Goal: Information Seeking & Learning: Check status

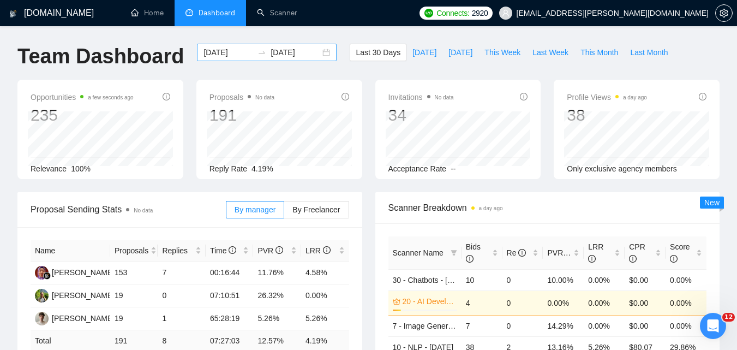
click at [221, 52] on input "[DATE]" at bounding box center [228, 52] width 50 height 12
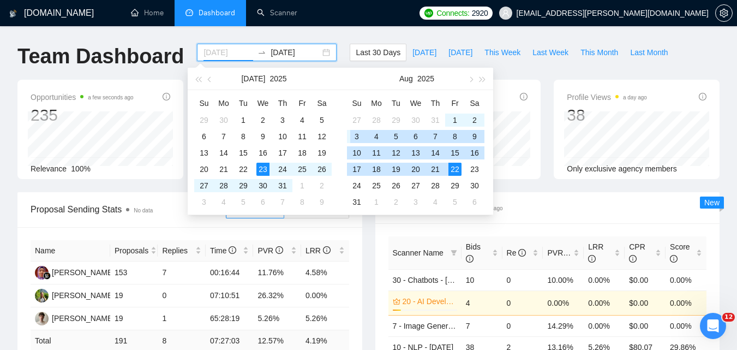
type input "[DATE]"
click at [362, 137] on div "3" at bounding box center [356, 136] width 13 height 13
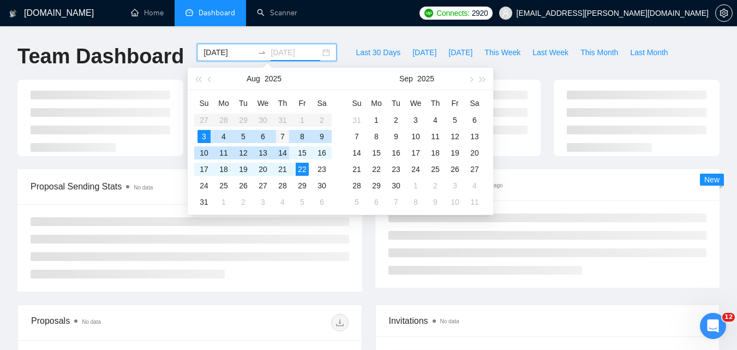
type input "[DATE]"
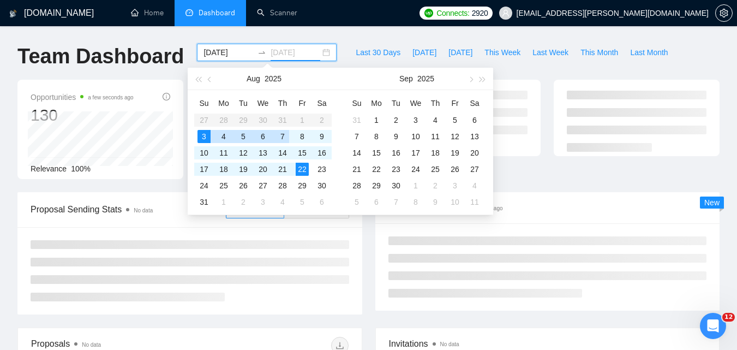
click at [279, 136] on div "7" at bounding box center [282, 136] width 13 height 13
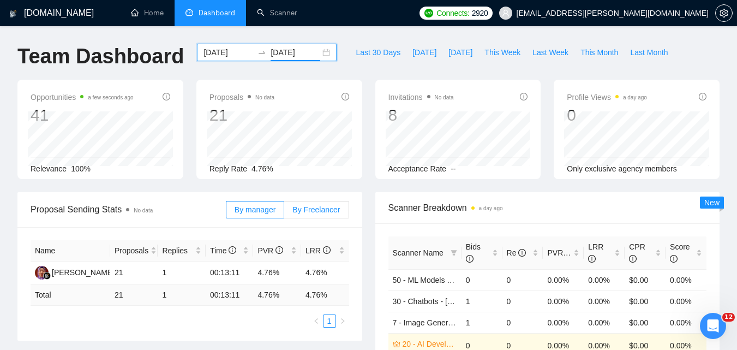
click at [311, 209] on span "By Freelancer" at bounding box center [315, 209] width 47 height 9
click at [284, 212] on input "By Freelancer" at bounding box center [284, 212] width 0 height 0
click at [286, 55] on input "[DATE]" at bounding box center [296, 52] width 50 height 12
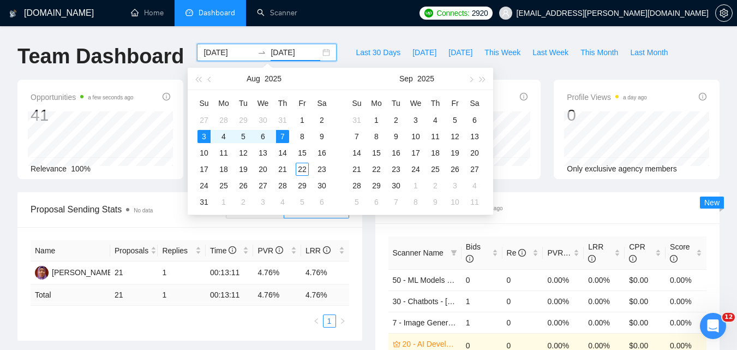
click at [230, 55] on input "[DATE]" at bounding box center [228, 52] width 50 height 12
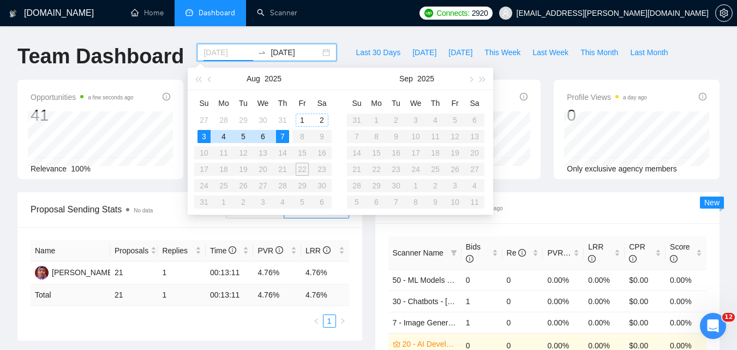
type input "[DATE]"
click at [283, 135] on div "7" at bounding box center [282, 136] width 13 height 13
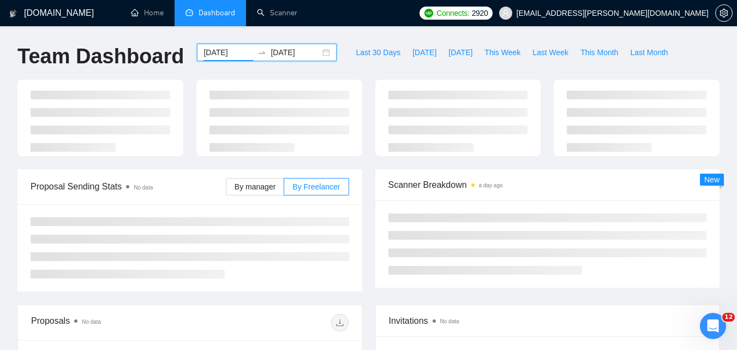
click at [283, 53] on input "[DATE]" at bounding box center [296, 52] width 50 height 12
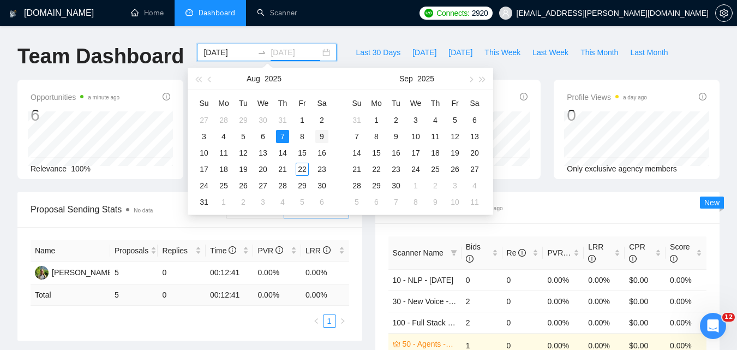
type input "[DATE]"
click at [326, 134] on div "9" at bounding box center [321, 136] width 13 height 13
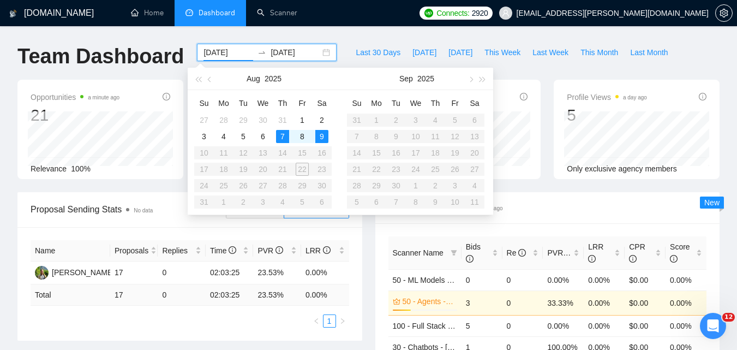
click at [234, 50] on input "[DATE]" at bounding box center [228, 52] width 50 height 12
type input "[DATE]"
click at [319, 137] on div "9" at bounding box center [321, 136] width 13 height 13
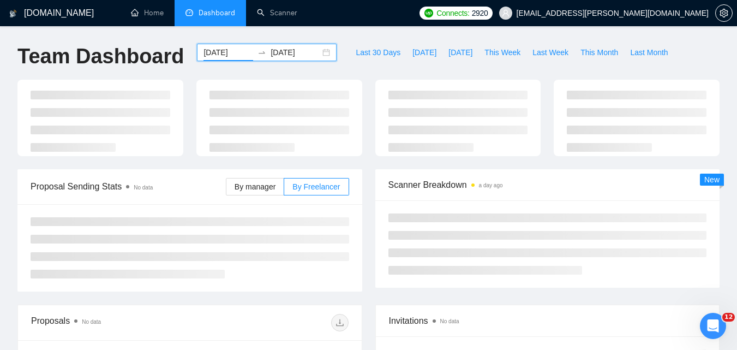
click at [278, 57] on input "[DATE]" at bounding box center [296, 52] width 50 height 12
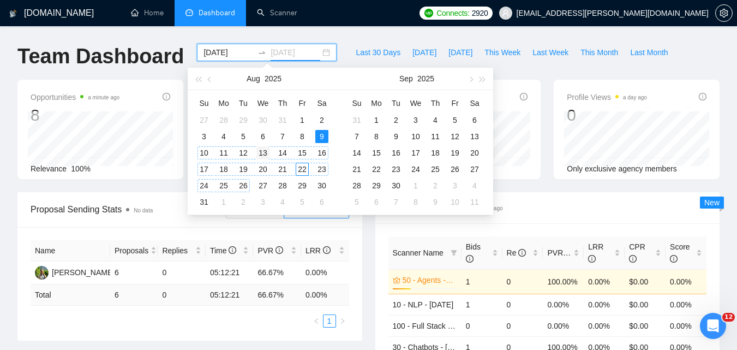
type input "[DATE]"
click at [260, 154] on div "13" at bounding box center [262, 152] width 13 height 13
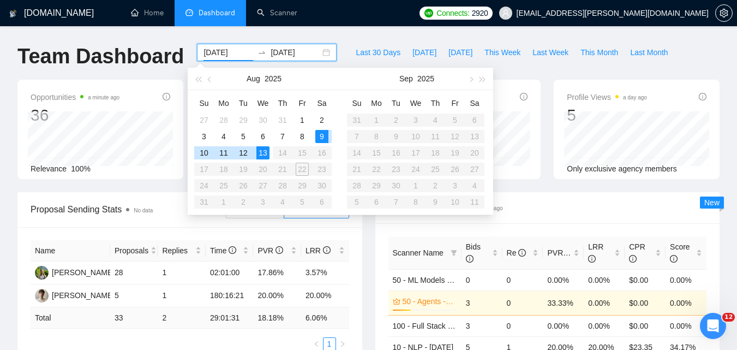
type input "[DATE]"
click at [271, 52] on input "[DATE]" at bounding box center [296, 52] width 50 height 12
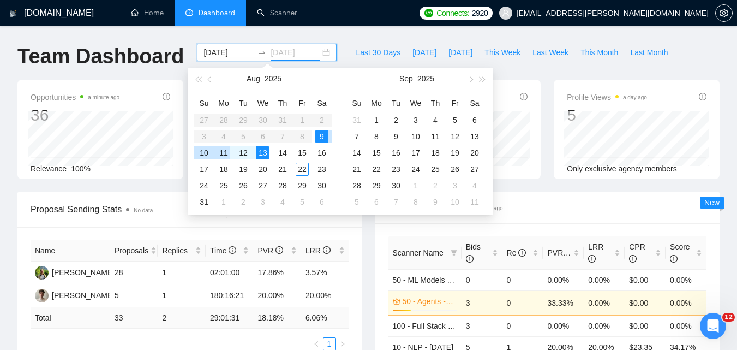
click at [224, 153] on div "11" at bounding box center [223, 152] width 13 height 13
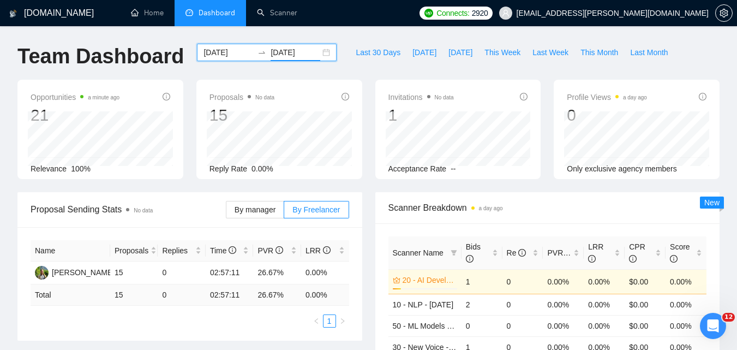
click at [283, 53] on input "[DATE]" at bounding box center [296, 52] width 50 height 12
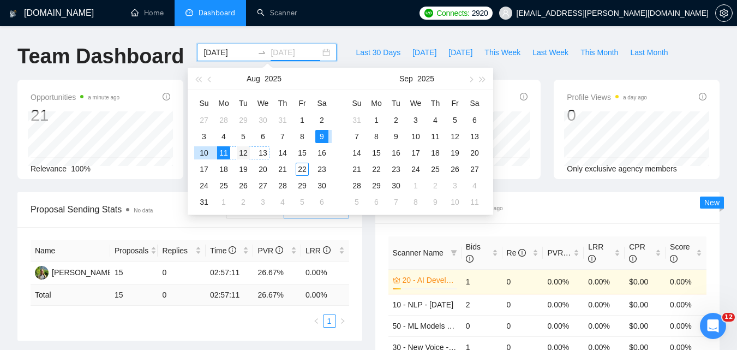
type input "[DATE]"
click at [247, 152] on div "12" at bounding box center [243, 152] width 13 height 13
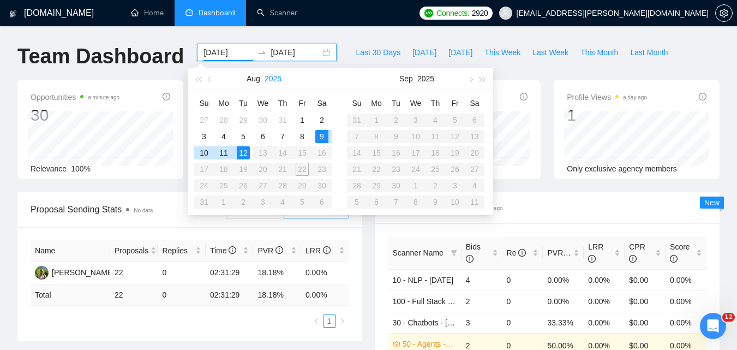
type input "[DATE]"
click at [280, 52] on input "[DATE]" at bounding box center [296, 52] width 50 height 12
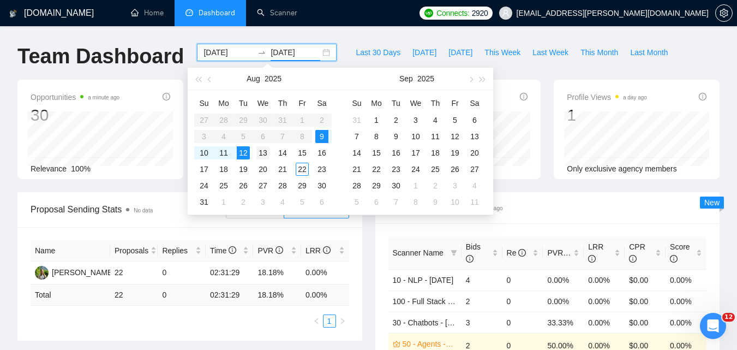
type input "[DATE]"
click at [258, 152] on div "13" at bounding box center [262, 152] width 13 height 13
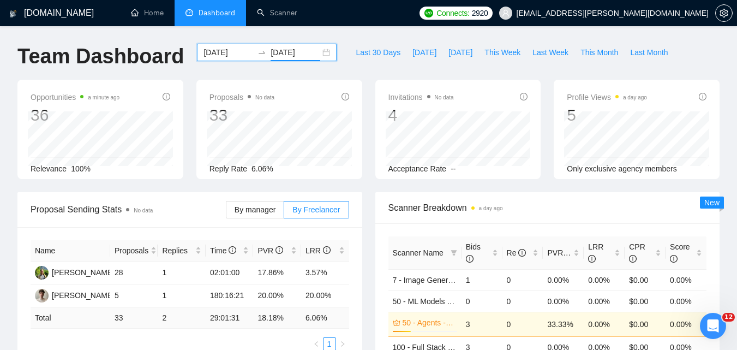
click at [232, 52] on input "[DATE]" at bounding box center [228, 52] width 50 height 12
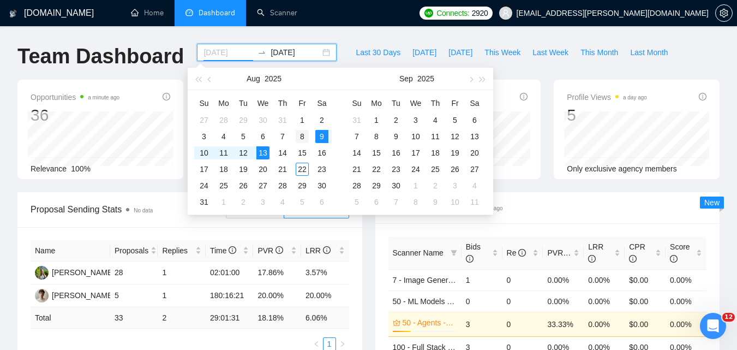
type input "[DATE]"
click at [300, 140] on div "8" at bounding box center [302, 136] width 13 height 13
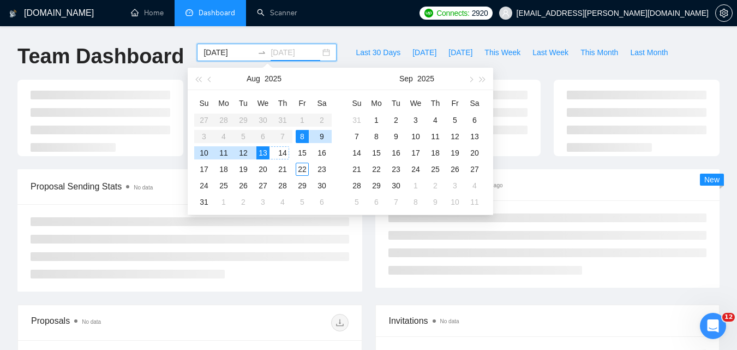
type input "[DATE]"
click at [284, 154] on div "14" at bounding box center [282, 152] width 13 height 13
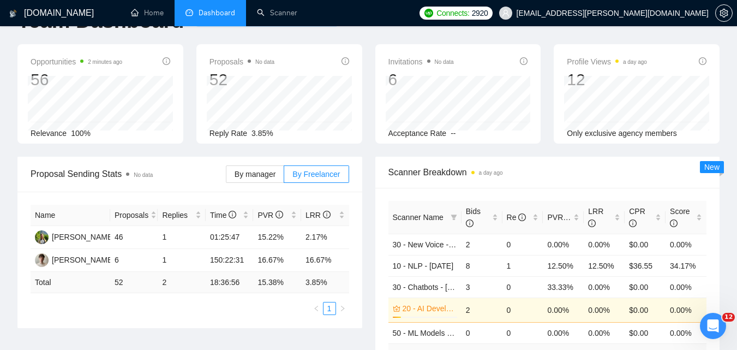
scroll to position [55, 0]
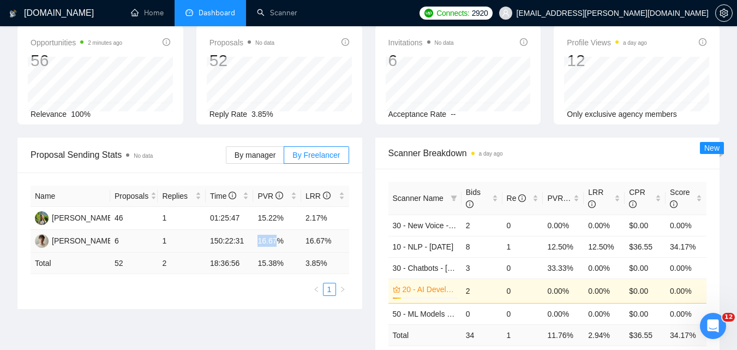
drag, startPoint x: 259, startPoint y: 242, endPoint x: 276, endPoint y: 242, distance: 17.5
click at [276, 242] on td "16.67%" at bounding box center [277, 241] width 48 height 23
copy td "16.67"
drag, startPoint x: 305, startPoint y: 242, endPoint x: 323, endPoint y: 243, distance: 17.5
click at [323, 243] on td "16.67%" at bounding box center [325, 241] width 48 height 23
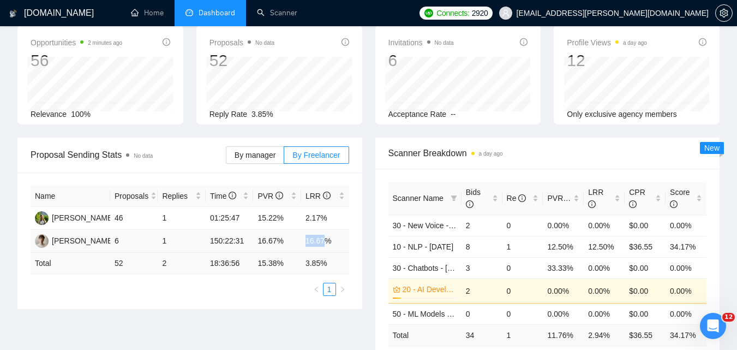
copy td "16.67"
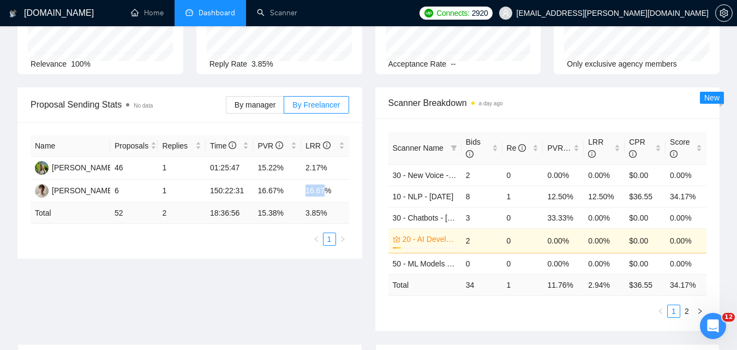
scroll to position [109, 0]
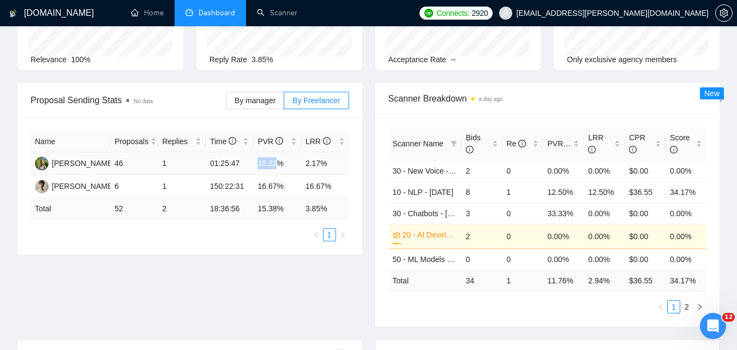
drag, startPoint x: 259, startPoint y: 161, endPoint x: 277, endPoint y: 160, distance: 17.5
click at [277, 160] on td "15.22%" at bounding box center [277, 163] width 48 height 23
copy td "15.22"
drag, startPoint x: 305, startPoint y: 158, endPoint x: 322, endPoint y: 160, distance: 16.5
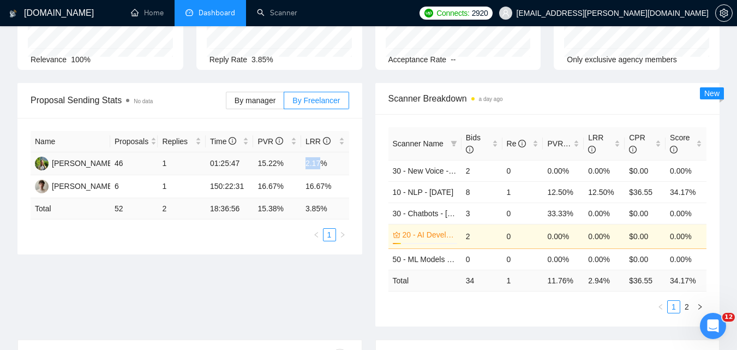
click at [322, 160] on td "2.17%" at bounding box center [325, 163] width 48 height 23
copy td "2.17"
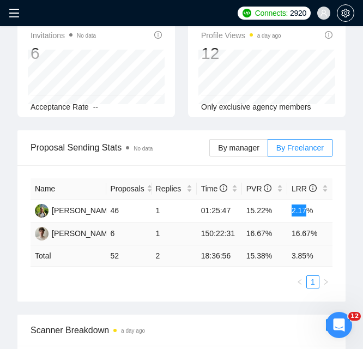
scroll to position [218, 0]
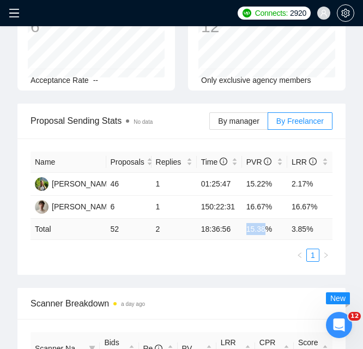
drag, startPoint x: 248, startPoint y: 231, endPoint x: 266, endPoint y: 235, distance: 18.9
click at [266, 235] on td "15.38 %" at bounding box center [264, 229] width 45 height 21
copy td "15.38"
drag, startPoint x: 294, startPoint y: 229, endPoint x: 305, endPoint y: 229, distance: 10.9
click at [305, 229] on td "3.85 %" at bounding box center [309, 229] width 45 height 21
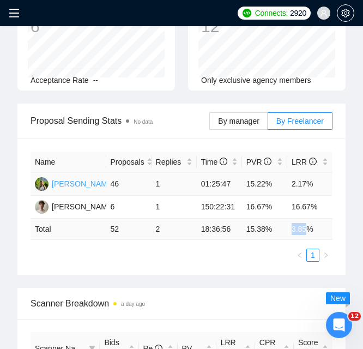
copy td "3.85"
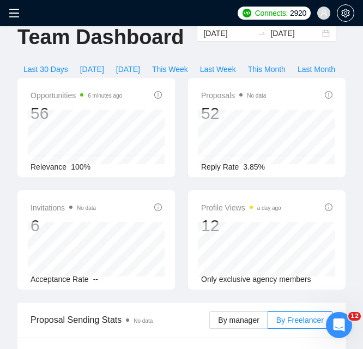
scroll to position [0, 0]
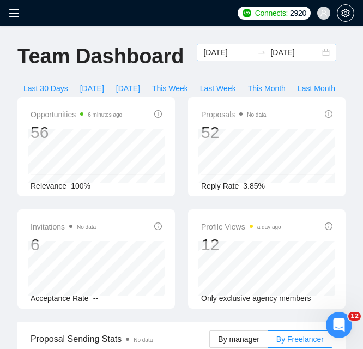
drag, startPoint x: 210, startPoint y: 59, endPoint x: 214, endPoint y: 53, distance: 7.1
click at [210, 59] on div "[DATE] [DATE]" at bounding box center [267, 52] width 140 height 17
click at [214, 53] on input "[DATE]" at bounding box center [228, 52] width 50 height 12
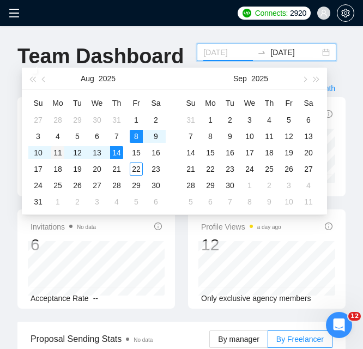
type input "[DATE]"
click at [59, 159] on div "11" at bounding box center [57, 152] width 13 height 13
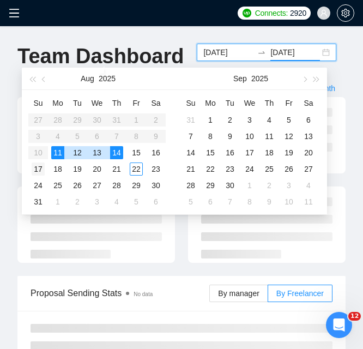
type input "[DATE]"
click at [37, 171] on div "17" at bounding box center [38, 169] width 13 height 13
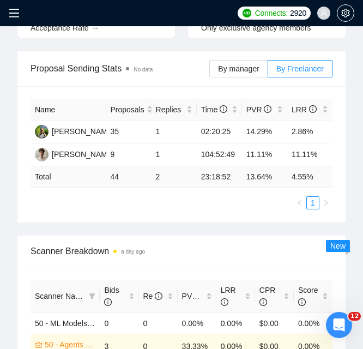
scroll to position [218, 0]
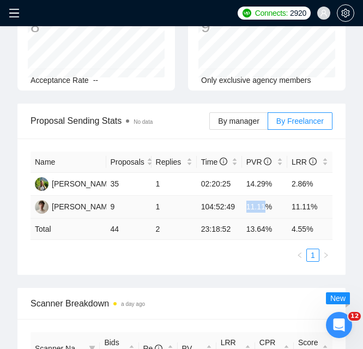
drag, startPoint x: 248, startPoint y: 204, endPoint x: 266, endPoint y: 207, distance: 18.3
click at [266, 207] on td "11.11%" at bounding box center [264, 207] width 45 height 23
click at [295, 203] on td "11.11%" at bounding box center [309, 207] width 45 height 23
drag, startPoint x: 292, startPoint y: 206, endPoint x: 308, endPoint y: 207, distance: 15.9
click at [308, 207] on td "11.11%" at bounding box center [309, 207] width 45 height 23
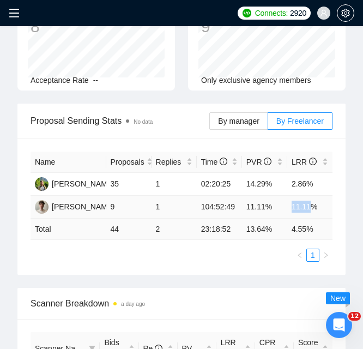
copy td "11.11"
drag, startPoint x: 248, startPoint y: 183, endPoint x: 263, endPoint y: 183, distance: 15.3
click at [263, 183] on td "14.29%" at bounding box center [264, 184] width 45 height 23
copy td "14.29"
drag, startPoint x: 293, startPoint y: 185, endPoint x: 304, endPoint y: 185, distance: 10.9
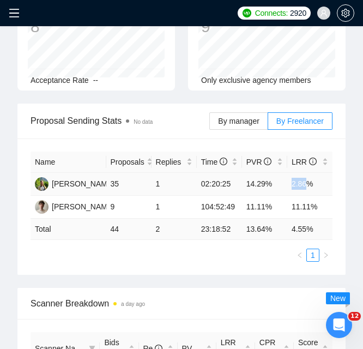
click at [304, 185] on td "2.86%" at bounding box center [309, 184] width 45 height 23
copy td "2.86"
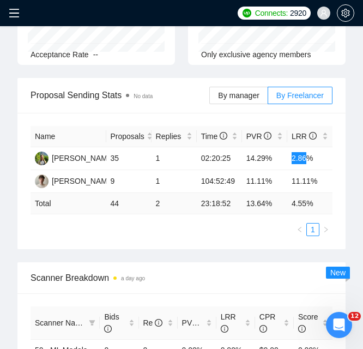
scroll to position [164, 0]
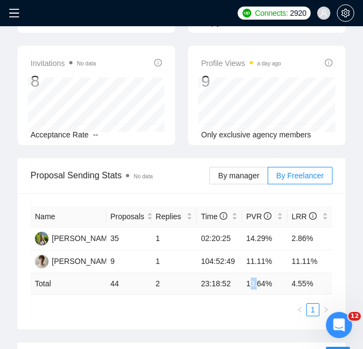
drag, startPoint x: 249, startPoint y: 280, endPoint x: 256, endPoint y: 281, distance: 7.7
click at [256, 281] on td "13.64 %" at bounding box center [264, 283] width 45 height 21
drag, startPoint x: 247, startPoint y: 281, endPoint x: 265, endPoint y: 283, distance: 17.5
click at [265, 283] on td "13.64 %" at bounding box center [264, 283] width 45 height 21
drag, startPoint x: 292, startPoint y: 286, endPoint x: 308, endPoint y: 286, distance: 15.8
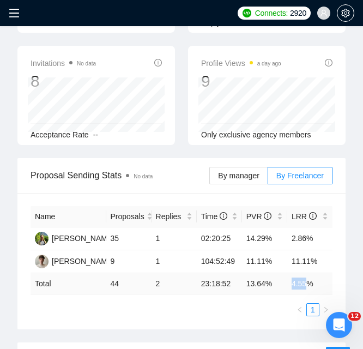
click at [308, 286] on td "4.55 %" at bounding box center [309, 283] width 45 height 21
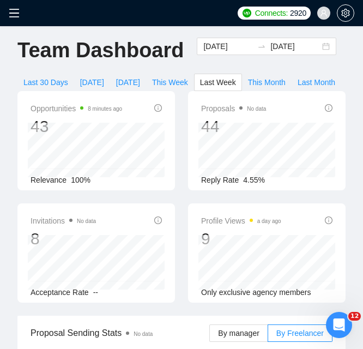
scroll to position [0, 0]
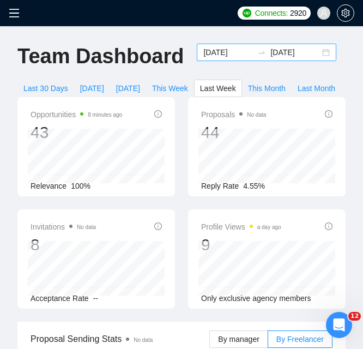
click at [219, 54] on input "[DATE]" at bounding box center [228, 52] width 50 height 12
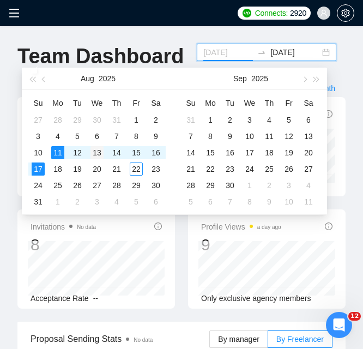
type input "[DATE]"
click at [97, 157] on div "13" at bounding box center [97, 152] width 13 height 13
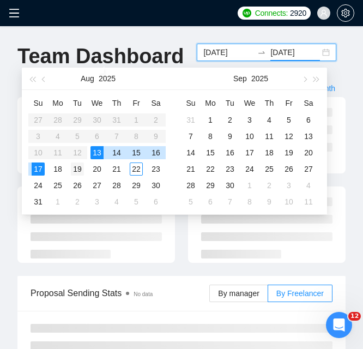
type input "[DATE]"
click at [82, 171] on div "19" at bounding box center [77, 169] width 13 height 13
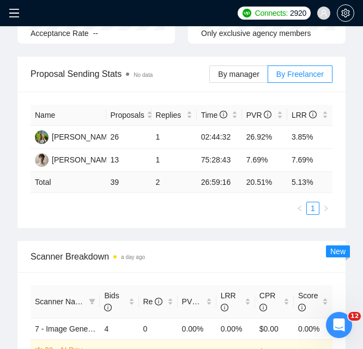
scroll to position [273, 0]
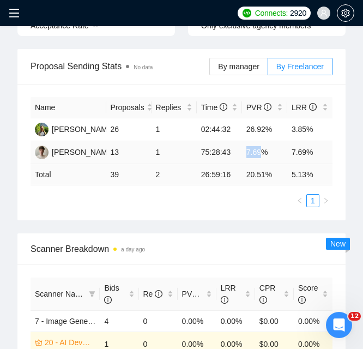
drag, startPoint x: 248, startPoint y: 153, endPoint x: 260, endPoint y: 153, distance: 11.5
click at [260, 153] on td "7.69%" at bounding box center [264, 152] width 45 height 23
drag, startPoint x: 247, startPoint y: 127, endPoint x: 264, endPoint y: 126, distance: 17.5
click at [264, 126] on td "26.92%" at bounding box center [264, 129] width 45 height 23
drag, startPoint x: 293, startPoint y: 128, endPoint x: 305, endPoint y: 130, distance: 12.2
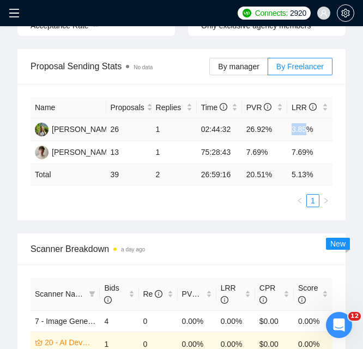
click at [305, 130] on td "3.85%" at bounding box center [309, 129] width 45 height 23
click at [158, 151] on td "1" at bounding box center [174, 152] width 45 height 23
drag, startPoint x: 248, startPoint y: 176, endPoint x: 263, endPoint y: 175, distance: 15.3
click at [263, 175] on td "20.51 %" at bounding box center [264, 174] width 45 height 21
drag, startPoint x: 296, startPoint y: 173, endPoint x: 305, endPoint y: 173, distance: 9.3
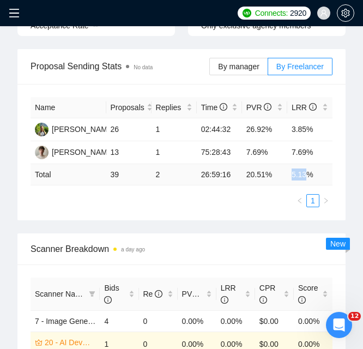
click at [305, 173] on td "5.13 %" at bounding box center [309, 174] width 45 height 21
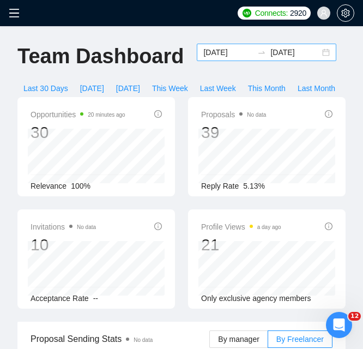
click at [225, 50] on input "[DATE]" at bounding box center [228, 52] width 50 height 12
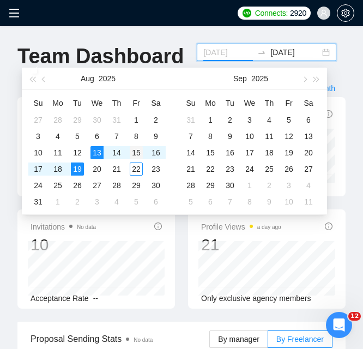
type input "[DATE]"
click at [136, 152] on div "15" at bounding box center [136, 152] width 13 height 13
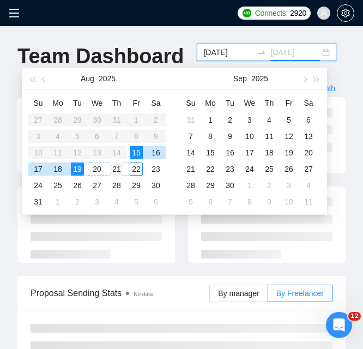
type input "[DATE]"
click at [114, 169] on div "21" at bounding box center [116, 169] width 13 height 13
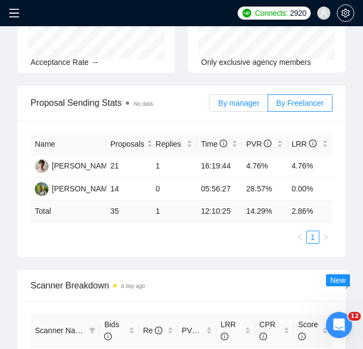
scroll to position [218, 0]
